Goal: Task Accomplishment & Management: Use online tool/utility

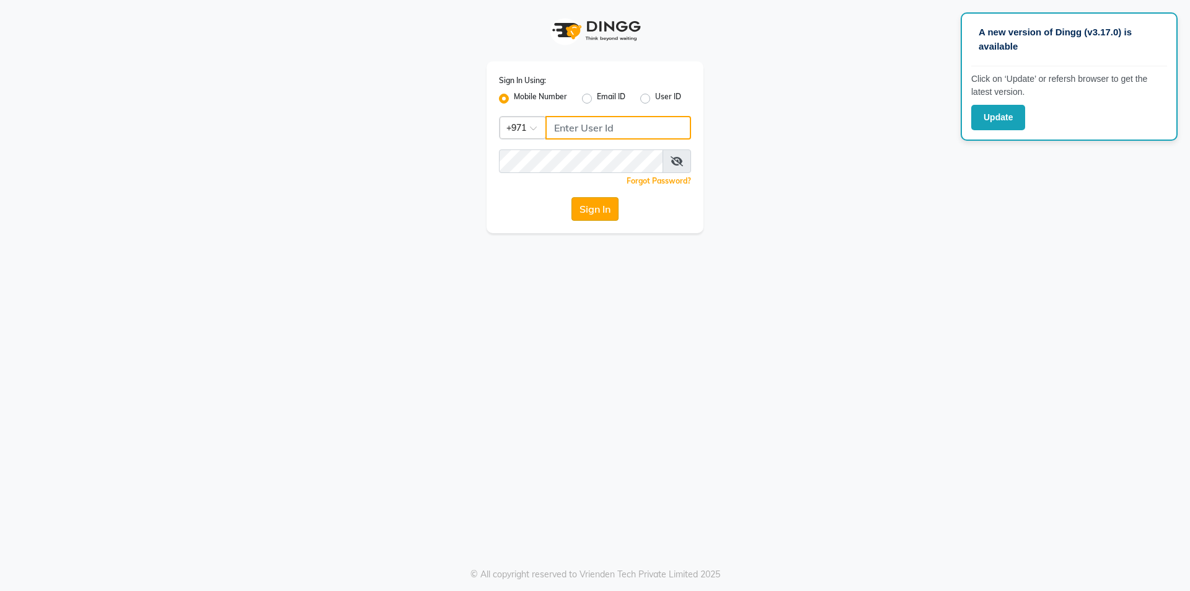
type input "502368109"
click at [609, 214] on button "Sign In" at bounding box center [595, 209] width 47 height 24
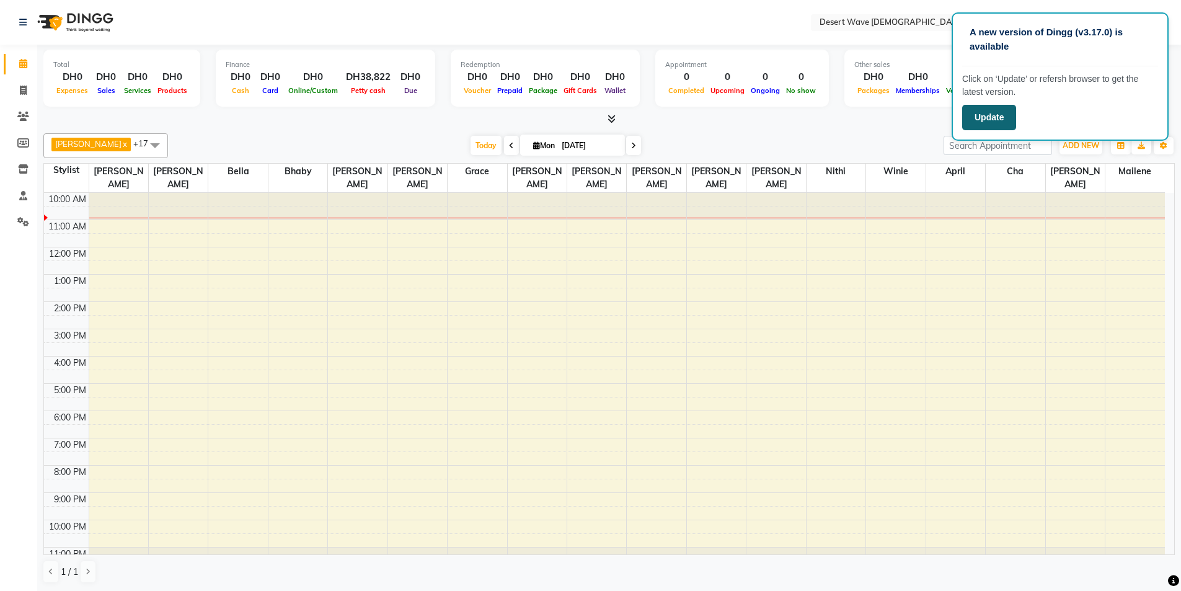
click at [991, 113] on button "Update" at bounding box center [989, 117] width 54 height 25
